Goal: Navigation & Orientation: Find specific page/section

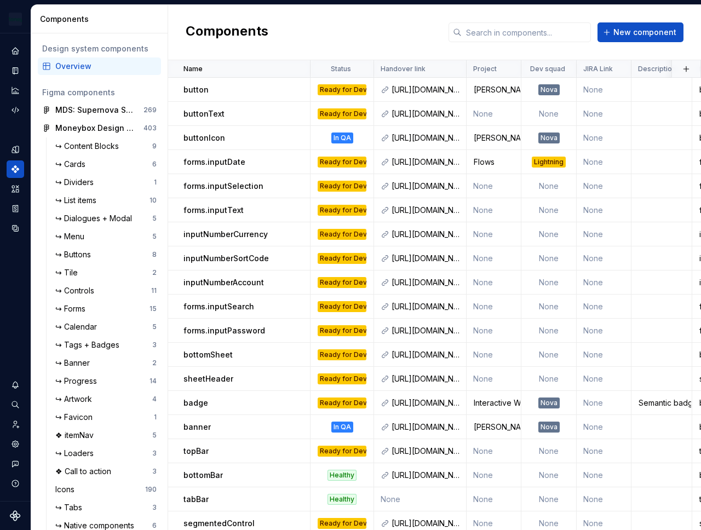
click at [320, 18] on div "Components New component" at bounding box center [434, 32] width 533 height 55
click at [230, 26] on h2 "Components" at bounding box center [227, 32] width 83 height 20
click at [228, 25] on h2 "Components" at bounding box center [227, 32] width 83 height 20
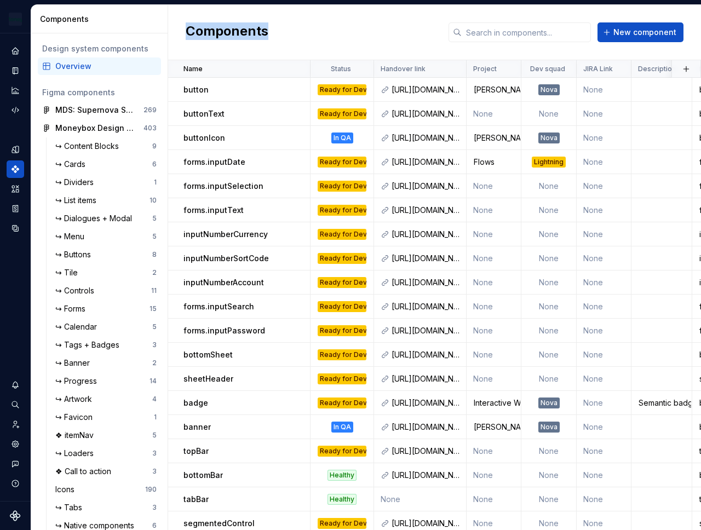
click at [228, 25] on h2 "Components" at bounding box center [227, 32] width 83 height 20
click at [225, 26] on h2 "Components" at bounding box center [227, 32] width 83 height 20
click at [246, 30] on h2 "Components" at bounding box center [227, 32] width 83 height 20
click at [241, 29] on h2 "Components" at bounding box center [227, 32] width 83 height 20
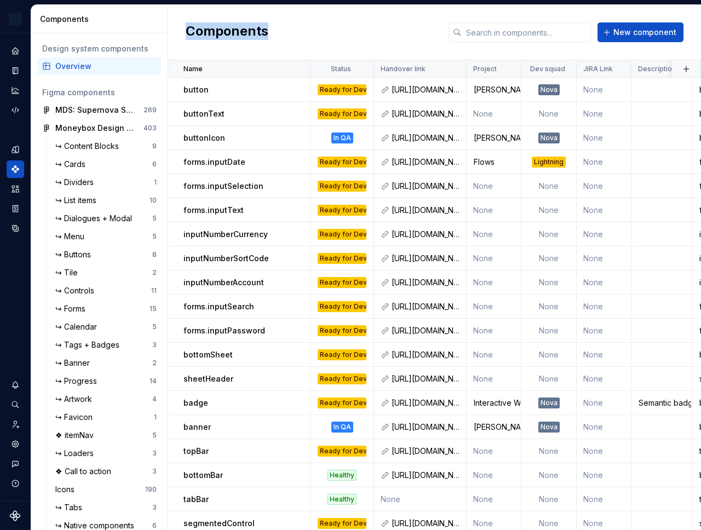
click at [241, 29] on h2 "Components" at bounding box center [227, 32] width 83 height 20
click at [235, 29] on h2 "Components" at bounding box center [227, 32] width 83 height 20
click at [307, 29] on div "Components New component" at bounding box center [434, 32] width 533 height 55
click at [25, 32] on button "Expand sidebar" at bounding box center [22, 33] width 15 height 15
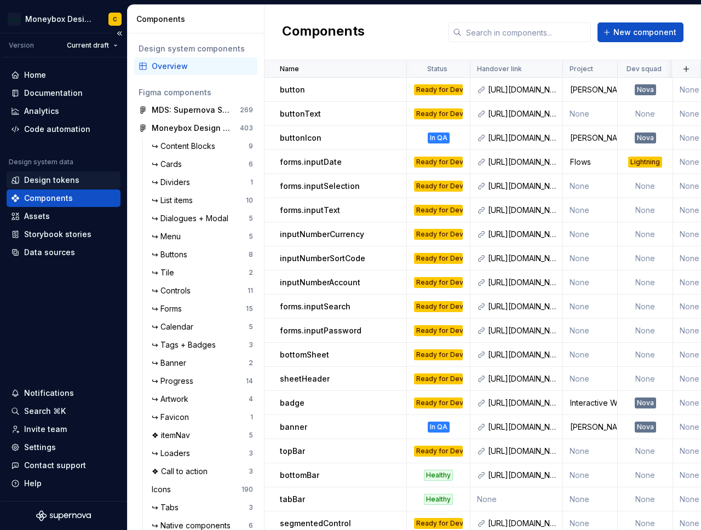
click at [49, 185] on div "Design tokens" at bounding box center [51, 180] width 55 height 11
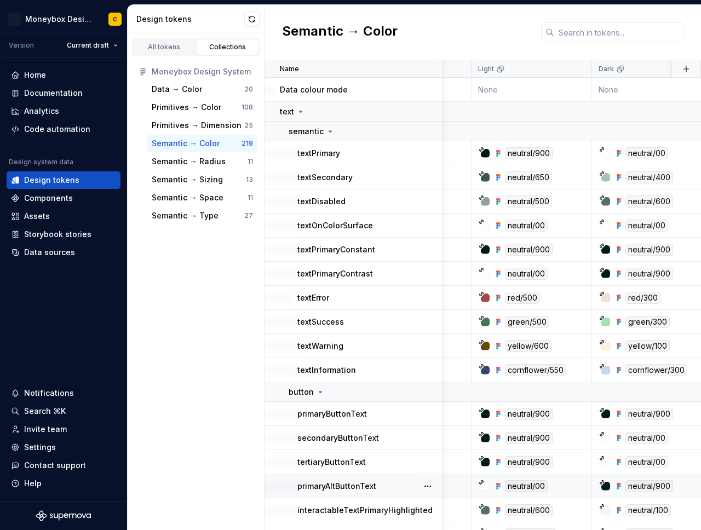
scroll to position [0, 216]
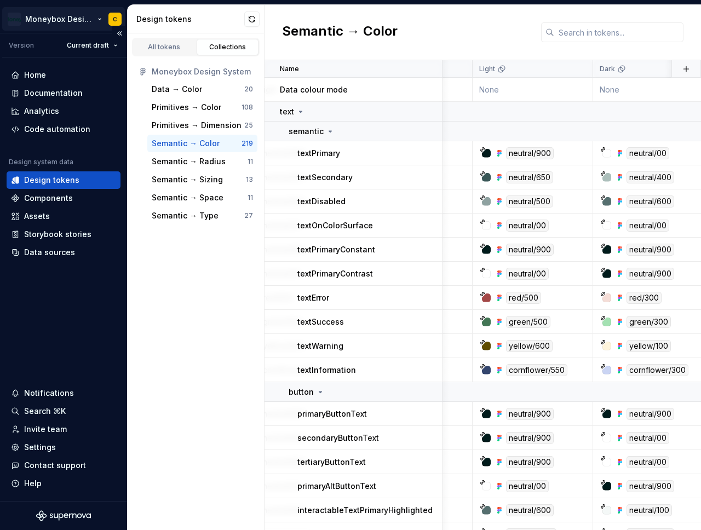
click at [47, 22] on html "Moneybox Design System C Version Current draft Home Documentation Analytics Cod…" at bounding box center [350, 265] width 701 height 530
click at [354, 36] on html "Moneybox Design System C Version Current draft Home Documentation Analytics Cod…" at bounding box center [350, 265] width 701 height 530
drag, startPoint x: 344, startPoint y: 30, endPoint x: 377, endPoint y: 28, distance: 33.5
click at [377, 28] on h2 "Semantic → Color" at bounding box center [340, 32] width 116 height 20
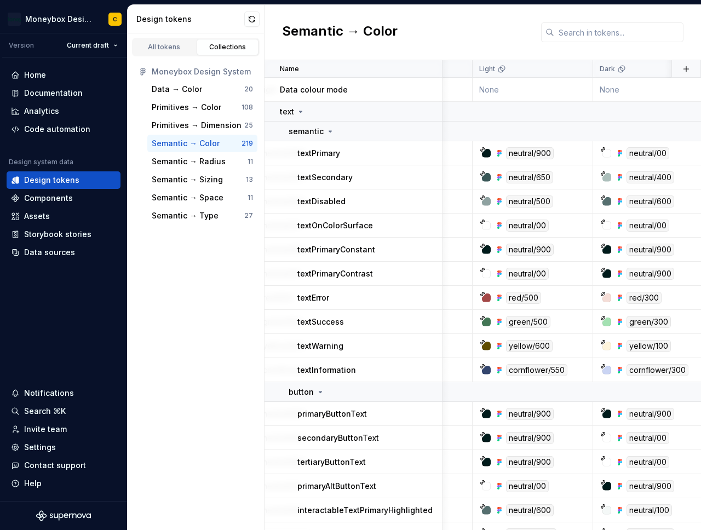
click at [403, 25] on div "Semantic → Color" at bounding box center [483, 32] width 437 height 55
click at [356, 10] on div "Semantic → Color" at bounding box center [483, 32] width 437 height 55
click at [371, 26] on h2 "Semantic → Color" at bounding box center [340, 32] width 116 height 20
click at [295, 38] on h2 "Semantic → Color" at bounding box center [340, 32] width 116 height 20
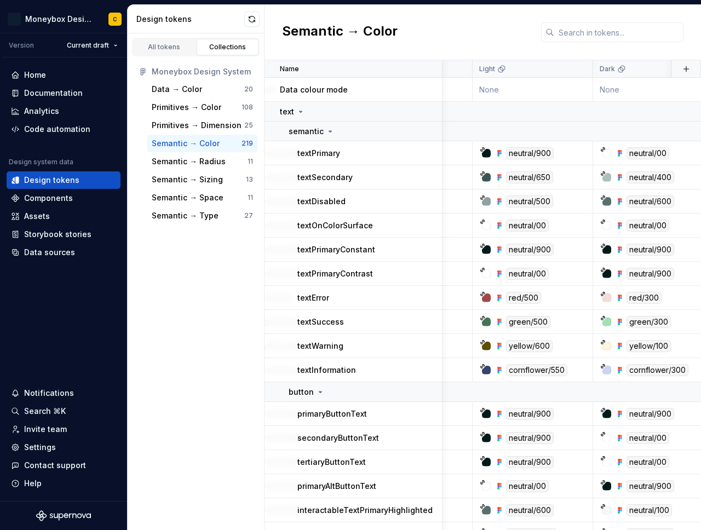
click at [188, 316] on div "All tokens Collections Moneybox Design System Data → Color 20 Primitives → Colo…" at bounding box center [196, 281] width 137 height 497
click at [56, 201] on div "Components" at bounding box center [48, 198] width 49 height 11
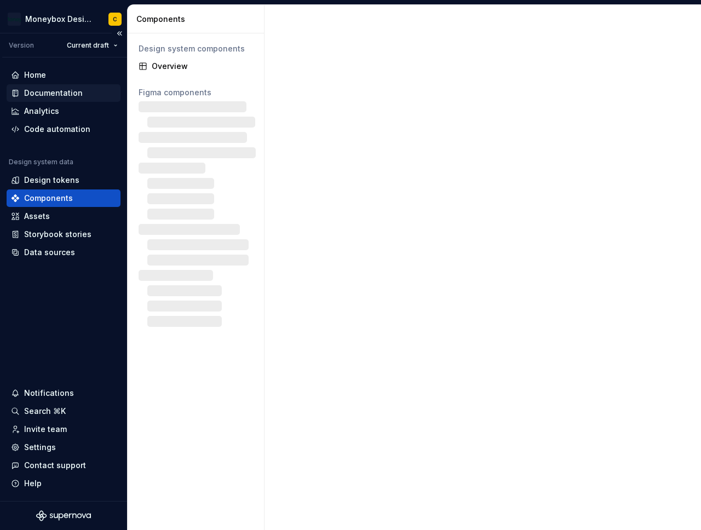
click at [56, 94] on div "Documentation" at bounding box center [53, 93] width 59 height 11
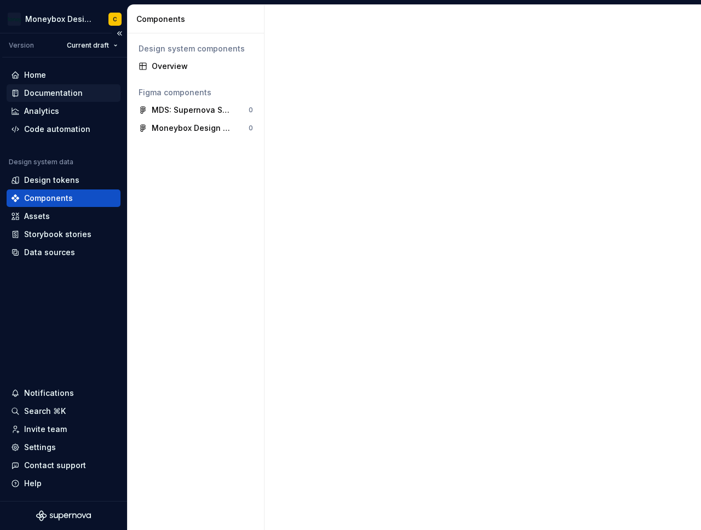
click at [46, 94] on div "Documentation" at bounding box center [53, 93] width 59 height 11
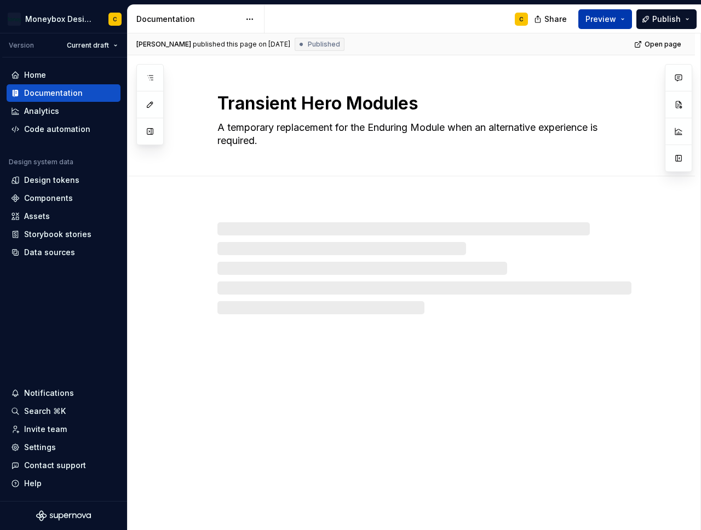
click at [611, 20] on span "Preview" at bounding box center [601, 19] width 31 height 11
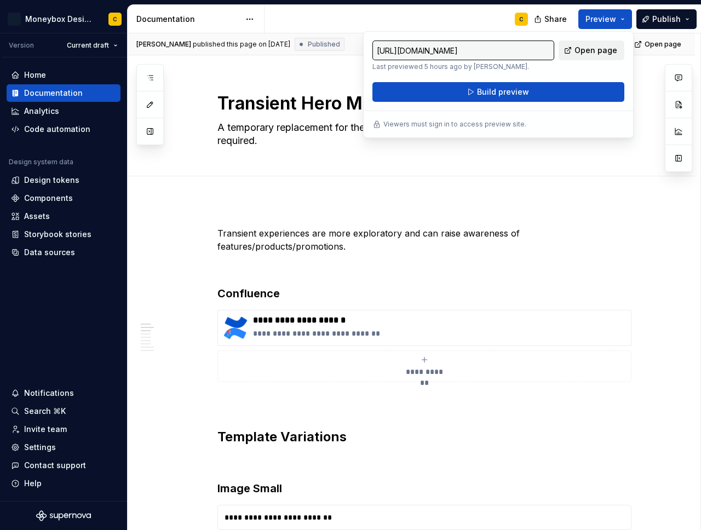
click at [588, 53] on span "Open page" at bounding box center [596, 50] width 43 height 11
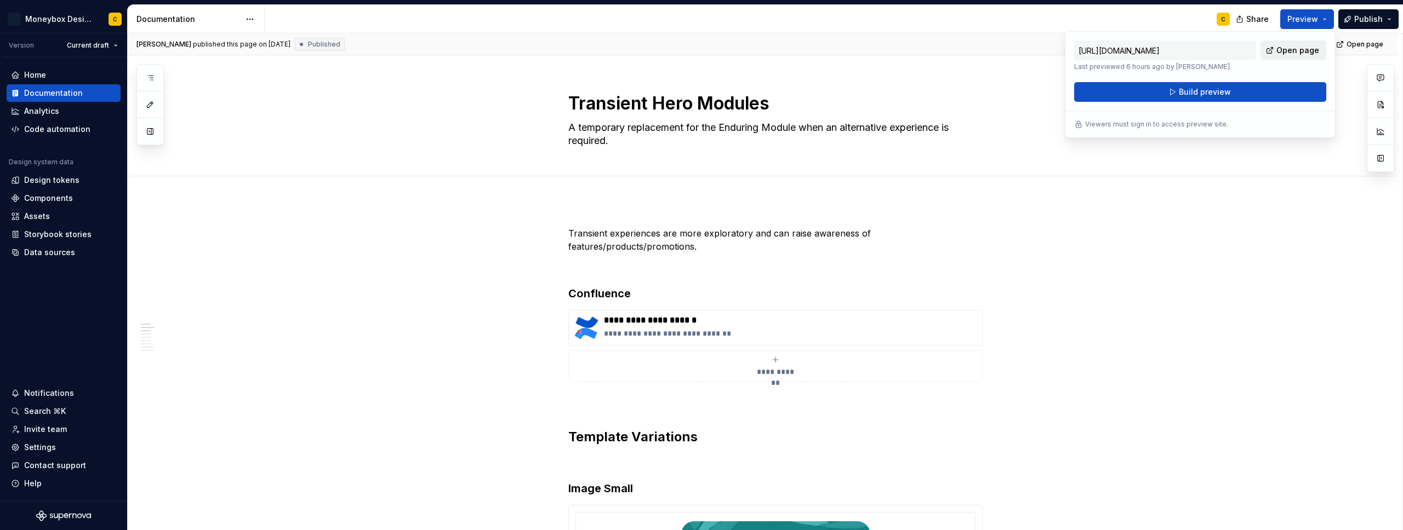
type textarea "*"
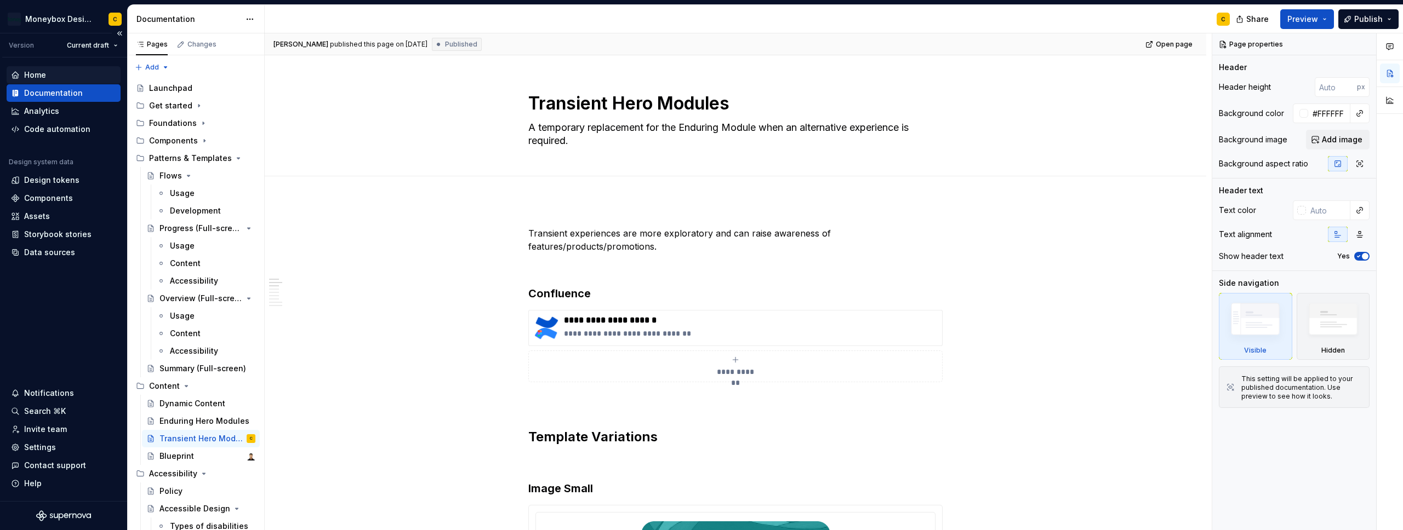
click at [49, 76] on div "Home" at bounding box center [63, 75] width 105 height 11
